Goal: Task Accomplishment & Management: Complete application form

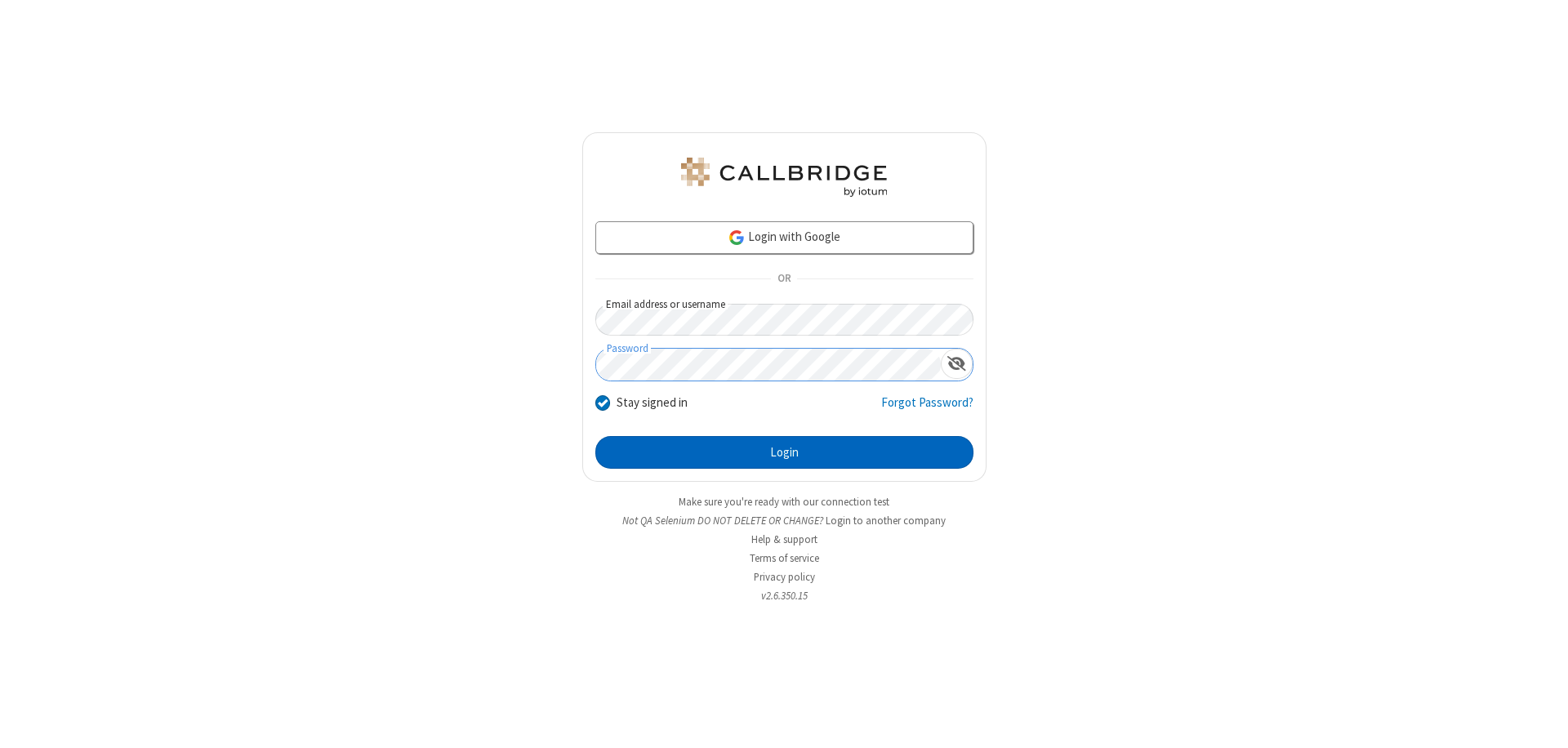
click at [784, 453] on button "Login" at bounding box center [784, 452] width 378 height 33
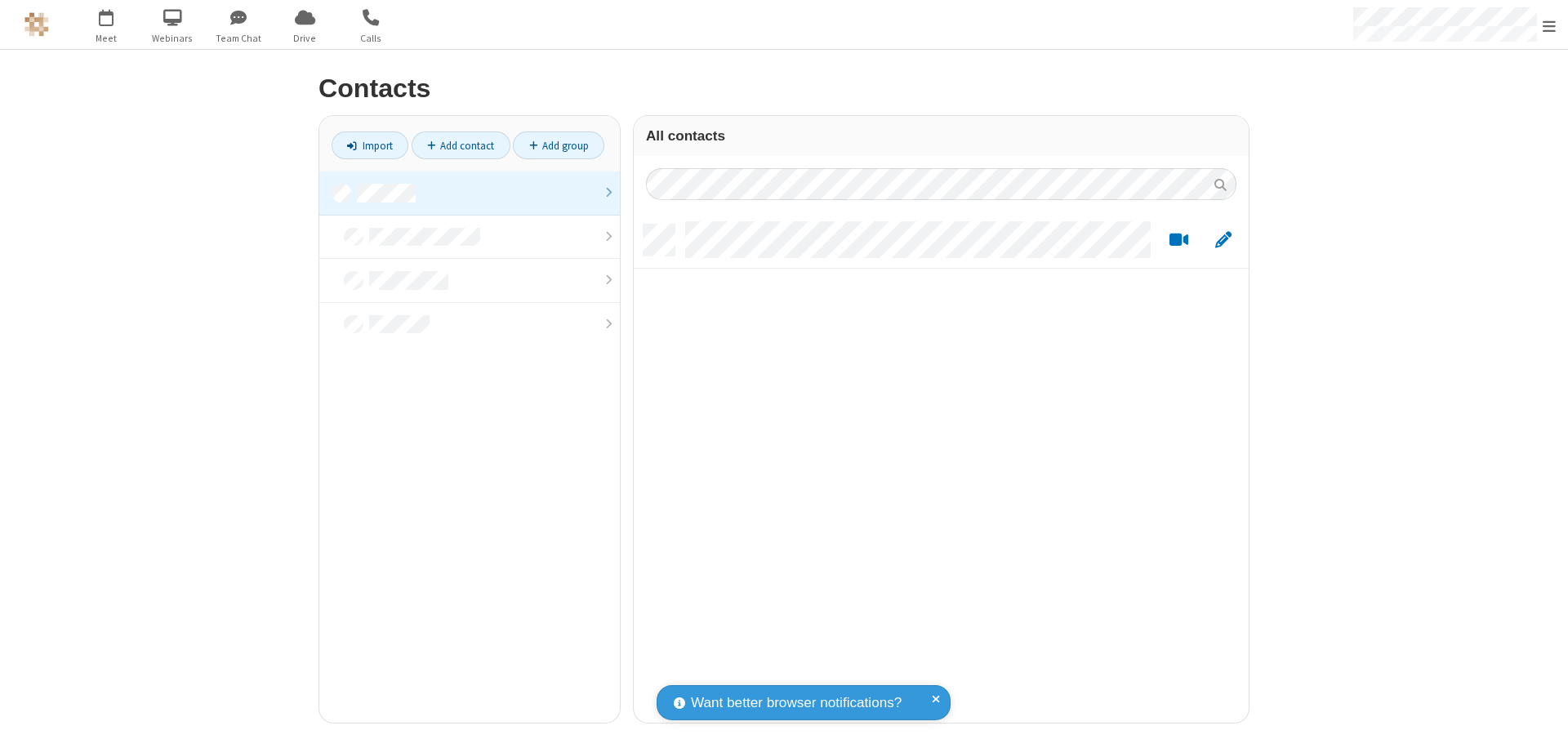
click at [469, 193] on link at bounding box center [469, 193] width 301 height 44
click at [460, 145] on link "Add contact" at bounding box center [461, 145] width 99 height 28
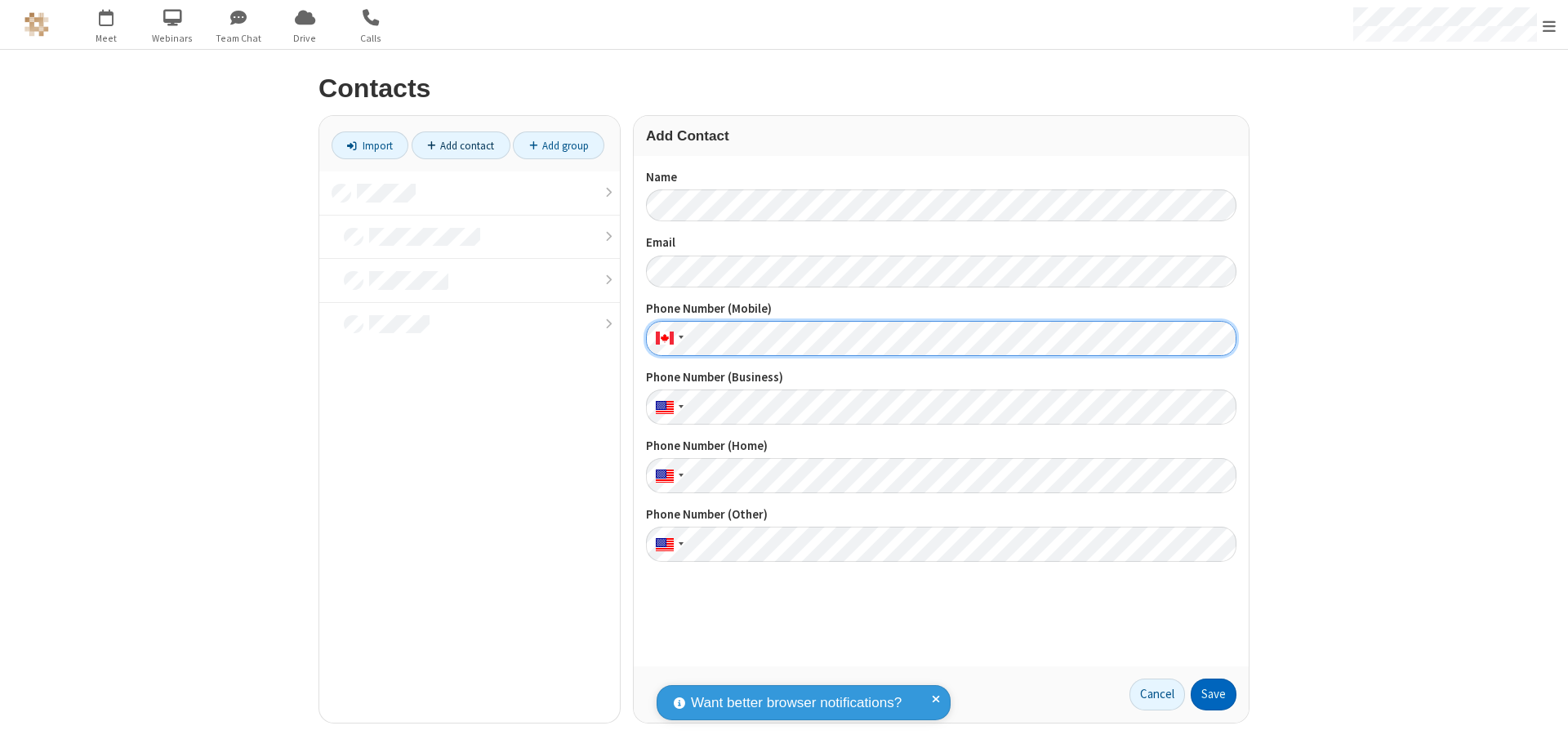
click at [1213, 695] on button "Save" at bounding box center [1213, 695] width 46 height 33
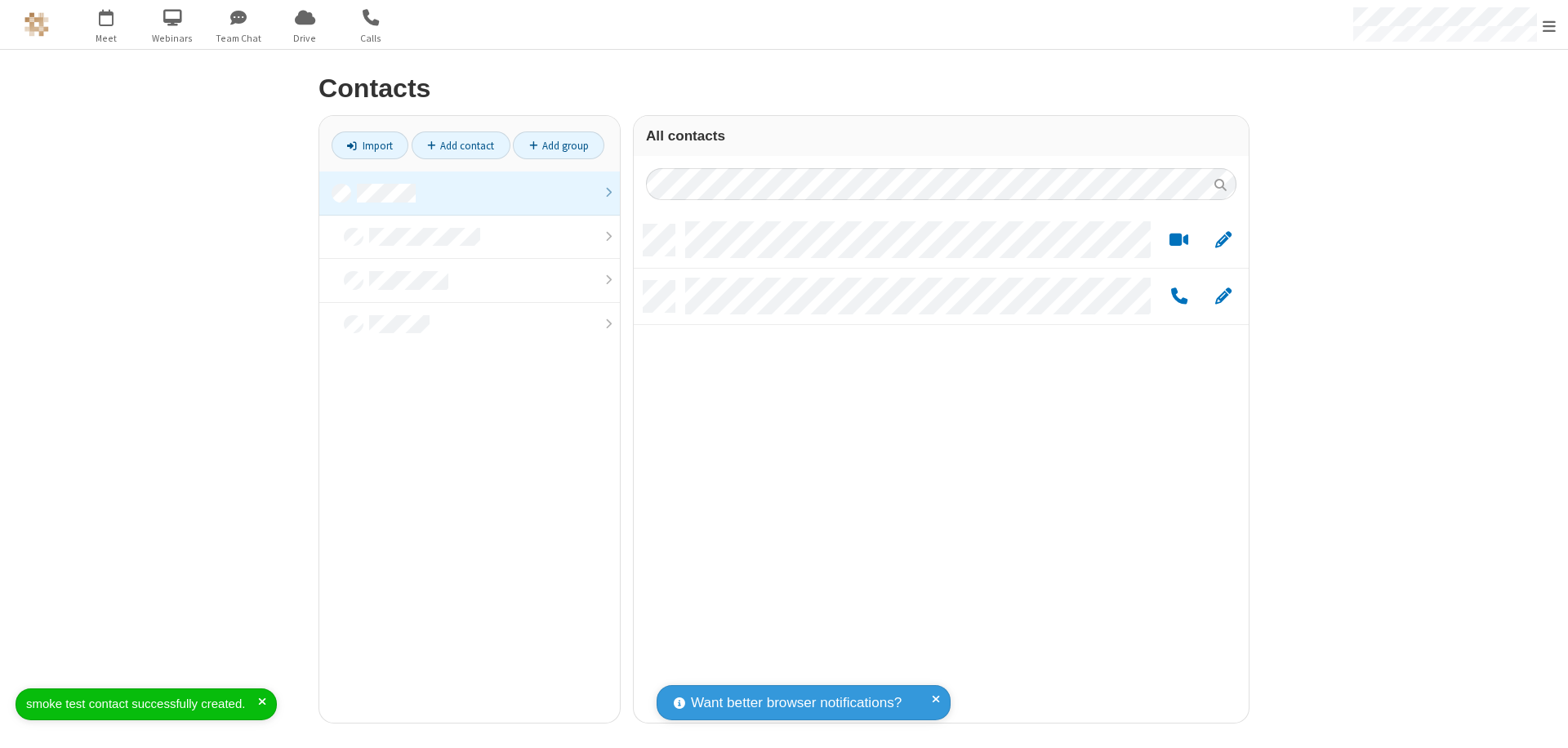
scroll to position [498, 602]
click at [460, 145] on link "Add contact" at bounding box center [461, 145] width 99 height 28
